Goal: Obtain resource: Download file/media

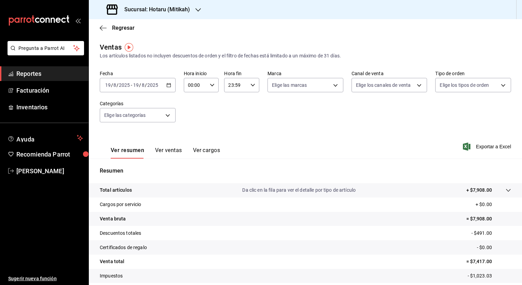
click at [167, 87] on icon "button" at bounding box center [169, 85] width 5 height 5
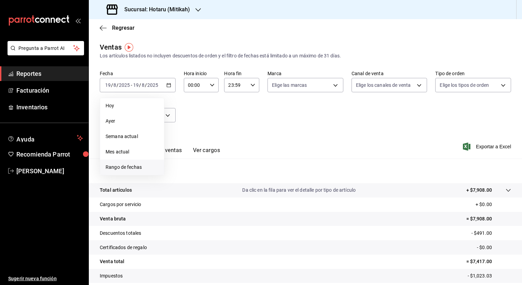
click at [120, 168] on span "Rango de fechas" at bounding box center [132, 167] width 53 height 7
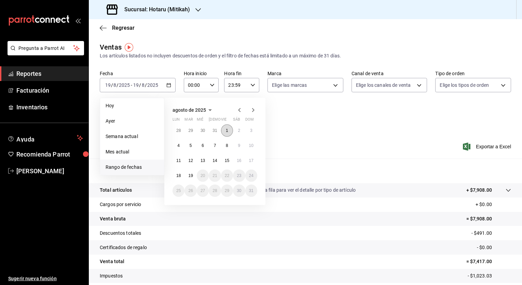
click at [229, 130] on button "1" at bounding box center [227, 130] width 12 height 12
click at [194, 179] on button "19" at bounding box center [191, 176] width 12 height 12
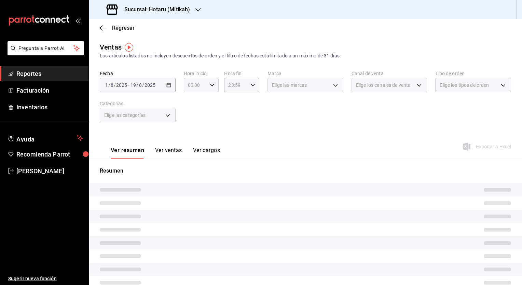
click at [207, 85] on div "00:00 Hora inicio" at bounding box center [201, 85] width 35 height 14
click at [191, 132] on span "04" at bounding box center [191, 133] width 6 height 5
type input "04:00"
click at [251, 85] on div at bounding box center [261, 142] width 522 height 285
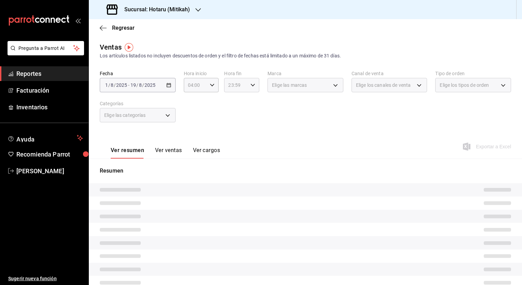
click at [251, 88] on div "23:59 Hora fin" at bounding box center [241, 85] width 35 height 14
click at [232, 102] on button "04" at bounding box center [231, 96] width 15 height 14
type input "04:59"
click at [209, 85] on div at bounding box center [261, 142] width 522 height 285
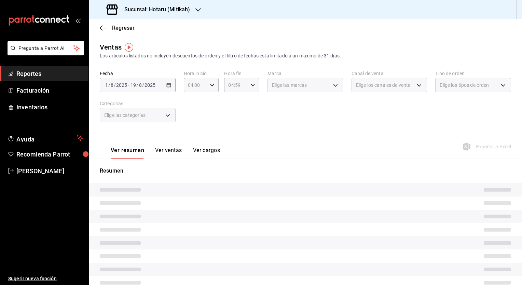
click at [210, 87] on icon "button" at bounding box center [212, 85] width 5 height 5
click at [194, 121] on span "05" at bounding box center [191, 117] width 6 height 5
type input "05:00"
click at [253, 115] on div at bounding box center [261, 142] width 522 height 285
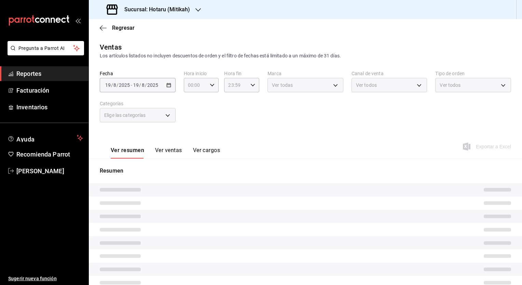
type input "05:00"
type input "04:59"
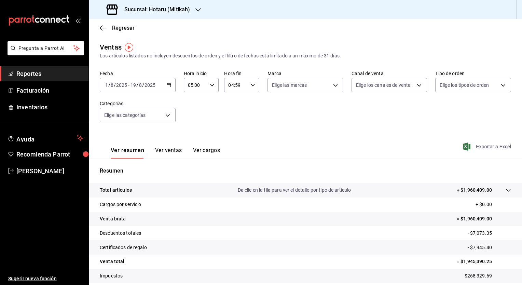
click at [474, 148] on span "Exportar a Excel" at bounding box center [488, 147] width 47 height 8
click at [138, 10] on h3 "Sucursal: Hotaru (Mitikah)" at bounding box center [154, 9] width 71 height 8
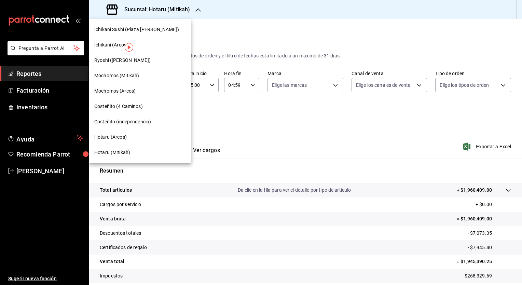
click at [118, 59] on span "Ryoshi (Polanco)" at bounding box center [122, 60] width 56 height 7
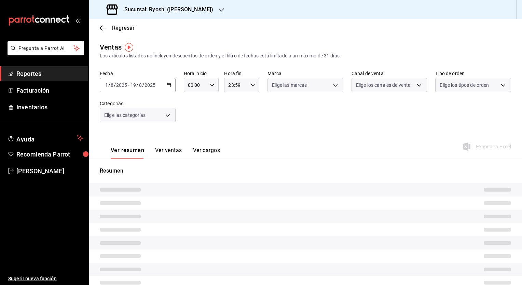
type input "05:00"
type input "04:59"
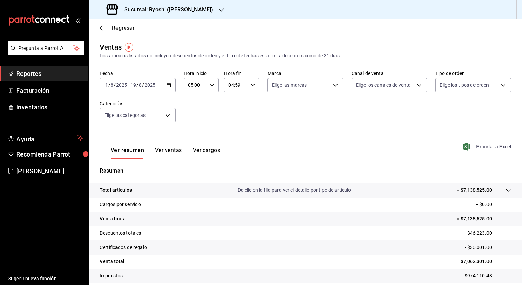
click at [477, 146] on span "Exportar a Excel" at bounding box center [488, 147] width 47 height 8
click at [153, 10] on h3 "Sucursal: Ryoshi (Polanco)" at bounding box center [166, 9] width 94 height 8
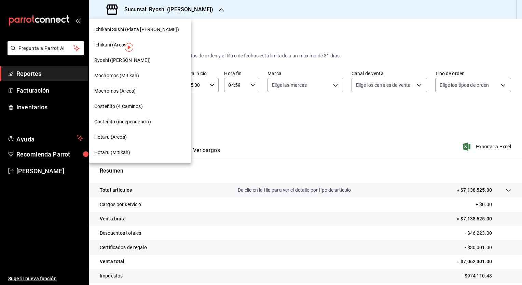
click at [130, 77] on span "Mochomos (Mitikah)" at bounding box center [116, 75] width 45 height 7
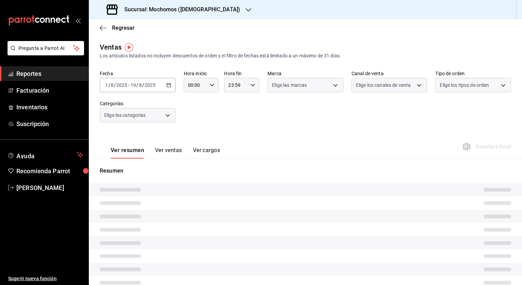
type input "05:00"
type input "04:59"
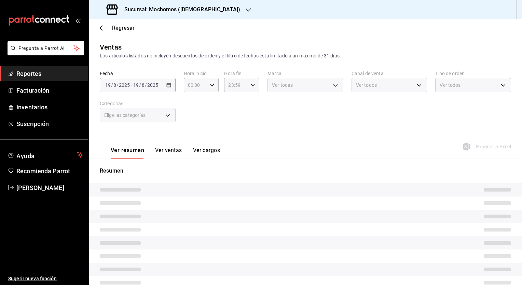
type input "05:00"
type input "04:59"
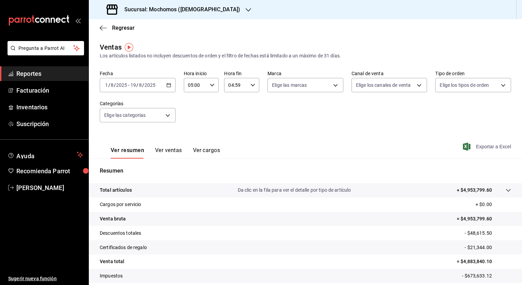
click at [470, 147] on span "Exportar a Excel" at bounding box center [488, 147] width 47 height 8
